Goal: Task Accomplishment & Management: Manage account settings

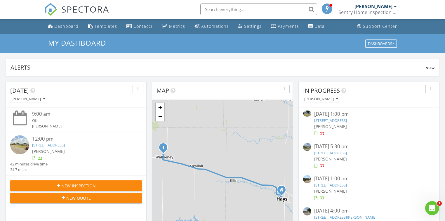
click at [347, 185] on link "1009 E 11th St, Goodland, KS 67735" at bounding box center [330, 184] width 33 height 5
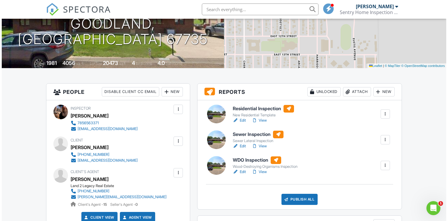
scroll to position [93, 0]
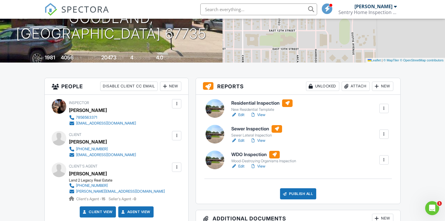
click at [385, 161] on div at bounding box center [384, 160] width 6 height 6
click at [372, 207] on link "Delete" at bounding box center [368, 205] width 35 height 6
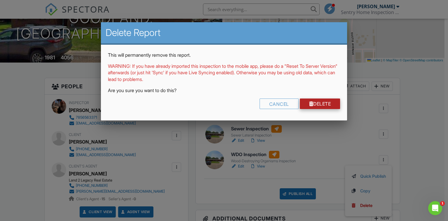
click at [330, 104] on link "Delete" at bounding box center [320, 103] width 41 height 11
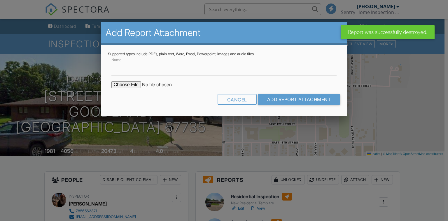
click at [130, 86] on input "file" at bounding box center [160, 84] width 99 height 7
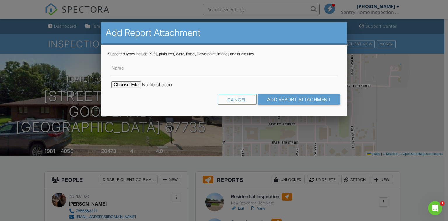
type input "C:\fakepath\Document-NPMA 33 Termite Form.pdf"
click at [289, 97] on input "Add Report Attachment" at bounding box center [299, 99] width 83 height 11
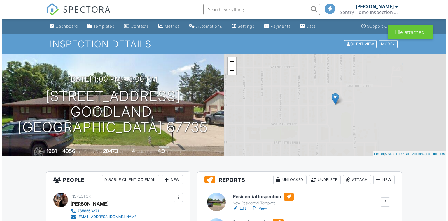
scroll to position [117, 0]
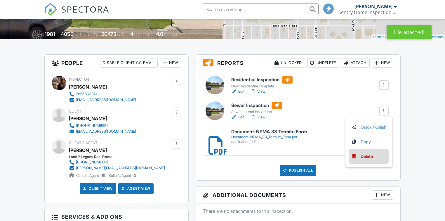
click at [366, 155] on div "Delete" at bounding box center [366, 156] width 12 height 6
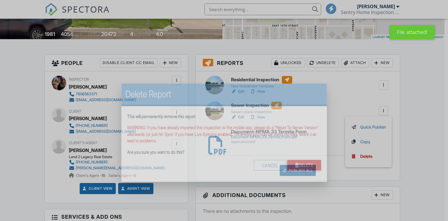
scroll to position [0, 0]
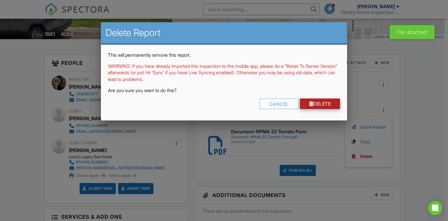
click at [306, 104] on link "Delete" at bounding box center [320, 103] width 41 height 11
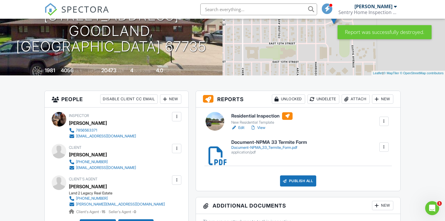
scroll to position [93, 0]
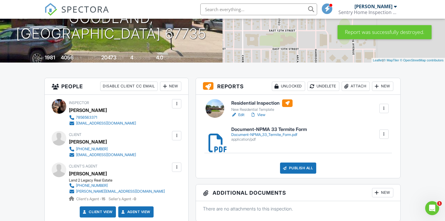
click at [244, 115] on link "Edit" at bounding box center [237, 115] width 13 height 6
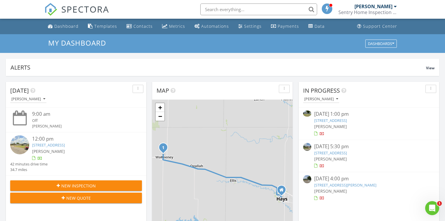
click at [31, 127] on div at bounding box center [21, 119] width 22 height 18
click at [87, 147] on div "720 N 2nd St, WaKeeney, KS 67672" at bounding box center [81, 145] width 99 height 6
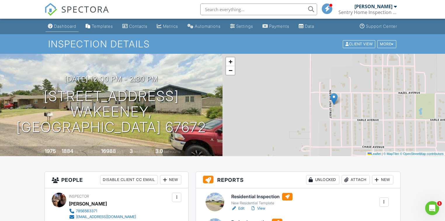
click at [67, 31] on link "Dashboard" at bounding box center [62, 26] width 33 height 11
